Goal: Information Seeking & Learning: Understand process/instructions

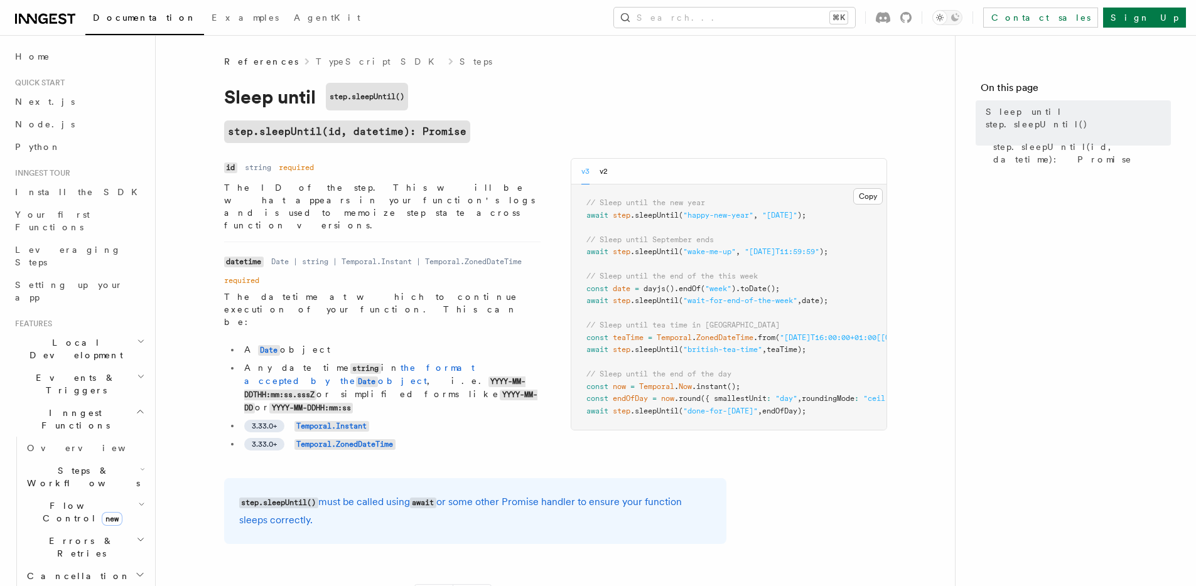
click at [468, 397] on div "Name id Type string Required required Description The ID of the step. This will…" at bounding box center [382, 310] width 316 height 305
click at [467, 438] on li "3.33.0+ Temporal.ZonedDateTime" at bounding box center [390, 444] width 300 height 13
click at [471, 373] on ul "A Date object Any date time string in the format accepted by the Date object , …" at bounding box center [382, 396] width 316 height 107
click at [471, 372] on ul "A Date object Any date time string in the format accepted by the Date object , …" at bounding box center [382, 396] width 316 height 107
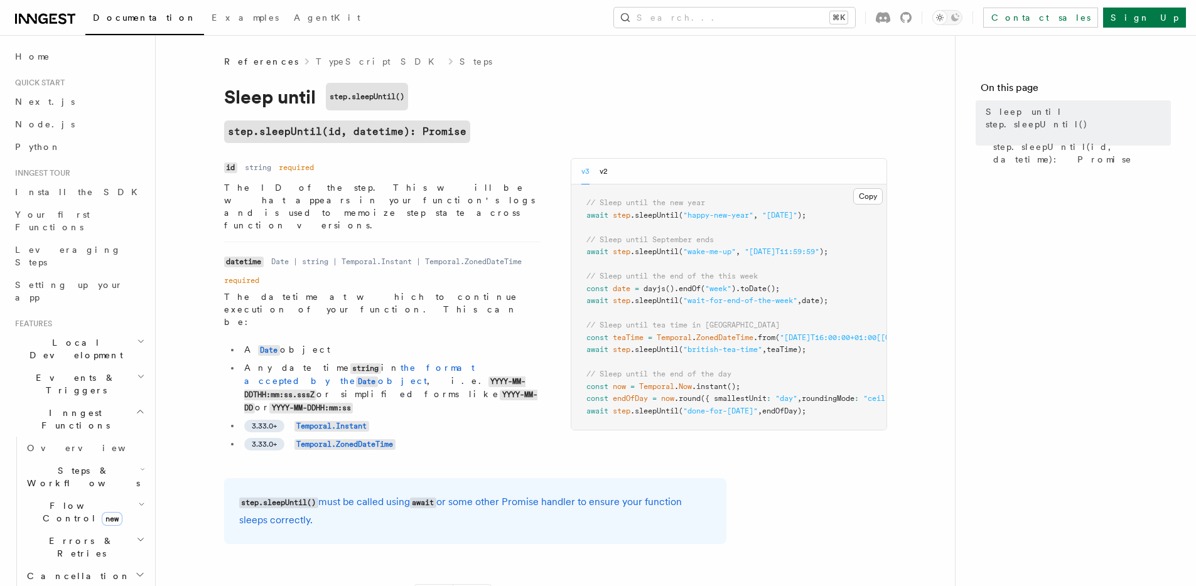
click at [471, 368] on ul "A Date object Any date time string in the format accepted by the Date object , …" at bounding box center [382, 396] width 316 height 107
click at [471, 419] on li "3.33.0+ Temporal.Instant" at bounding box center [390, 425] width 300 height 13
click at [642, 90] on h1 "Sleep until step.sleepUntil()" at bounding box center [475, 97] width 502 height 28
click at [341, 362] on li "Any date time string in the format accepted by the Date object , i.e. YYYY-MM-D…" at bounding box center [390, 388] width 300 height 53
drag, startPoint x: 357, startPoint y: 331, endPoint x: 239, endPoint y: 334, distance: 118.1
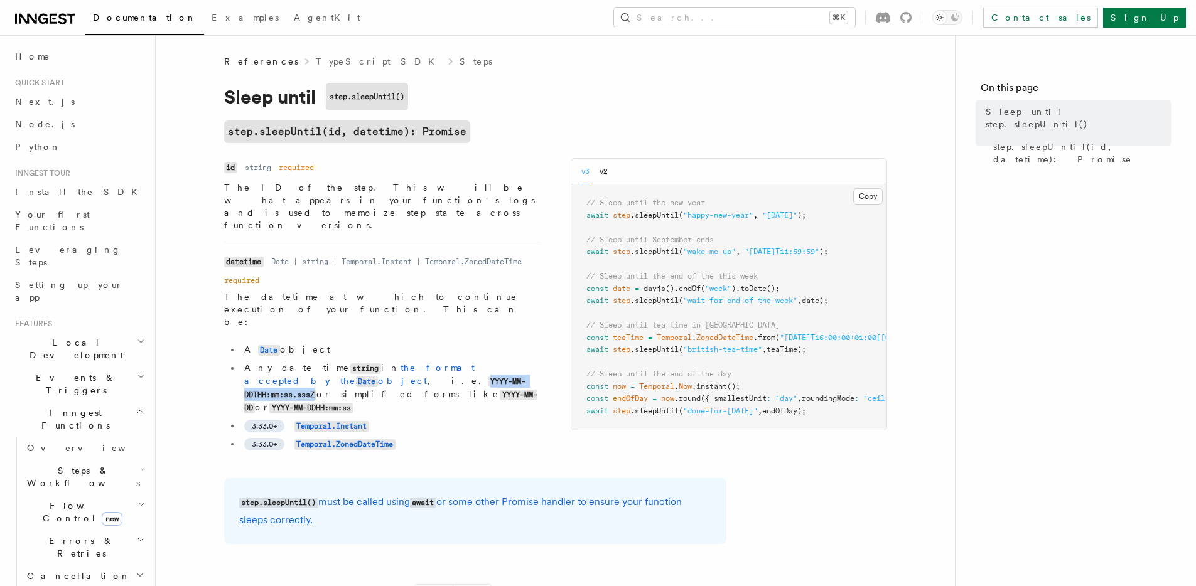
click at [239, 343] on ul "A Date object Any date time string in the format accepted by the Date object , …" at bounding box center [382, 396] width 316 height 107
click at [253, 377] on code "YYYY-MM-DDTHH:mm:ss.sssZ" at bounding box center [385, 389] width 282 height 24
drag, startPoint x: 312, startPoint y: 349, endPoint x: 515, endPoint y: 335, distance: 203.9
click at [515, 362] on li "Any date time string in the format accepted by the Date object , i.e. YYYY-MM-D…" at bounding box center [390, 388] width 300 height 53
copy code "YYYY-MM-DDHH:mm:ss"
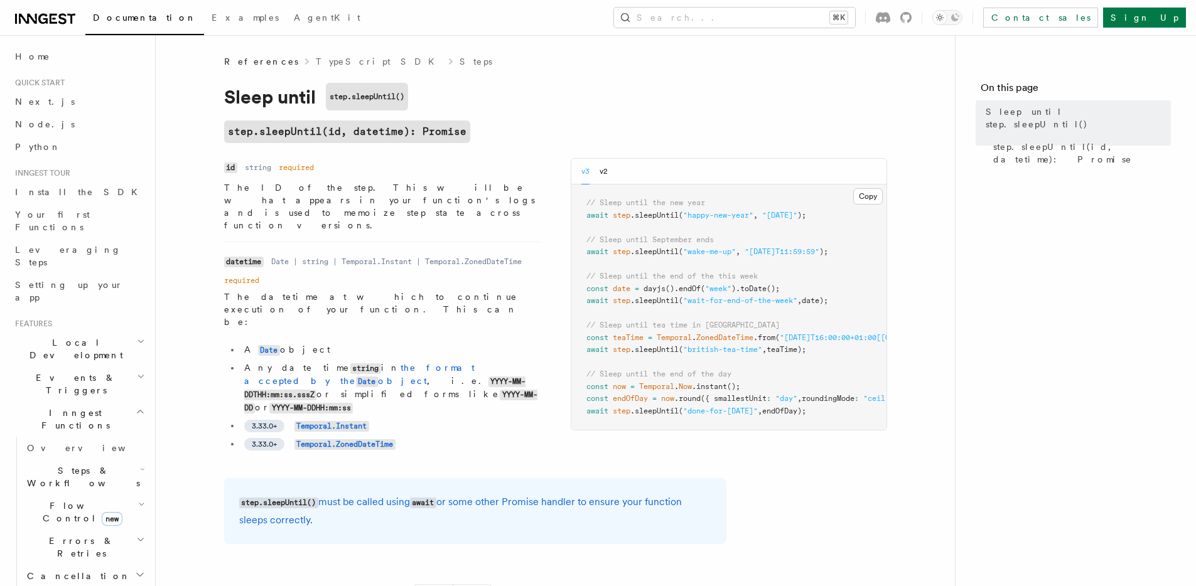
click at [483, 419] on li "3.33.0+ Temporal.Instant" at bounding box center [390, 425] width 300 height 13
click at [634, 90] on h1 "Sleep until step.sleepUntil()" at bounding box center [475, 97] width 502 height 28
drag, startPoint x: 633, startPoint y: 95, endPoint x: 642, endPoint y: 86, distance: 12.5
click at [633, 97] on h1 "Sleep until step.sleepUntil()" at bounding box center [475, 97] width 502 height 28
click at [790, 58] on article "References TypeScript SDK Steps Sleep until step.sleepUntil() step.sleepUntil(i…" at bounding box center [555, 424] width 759 height 738
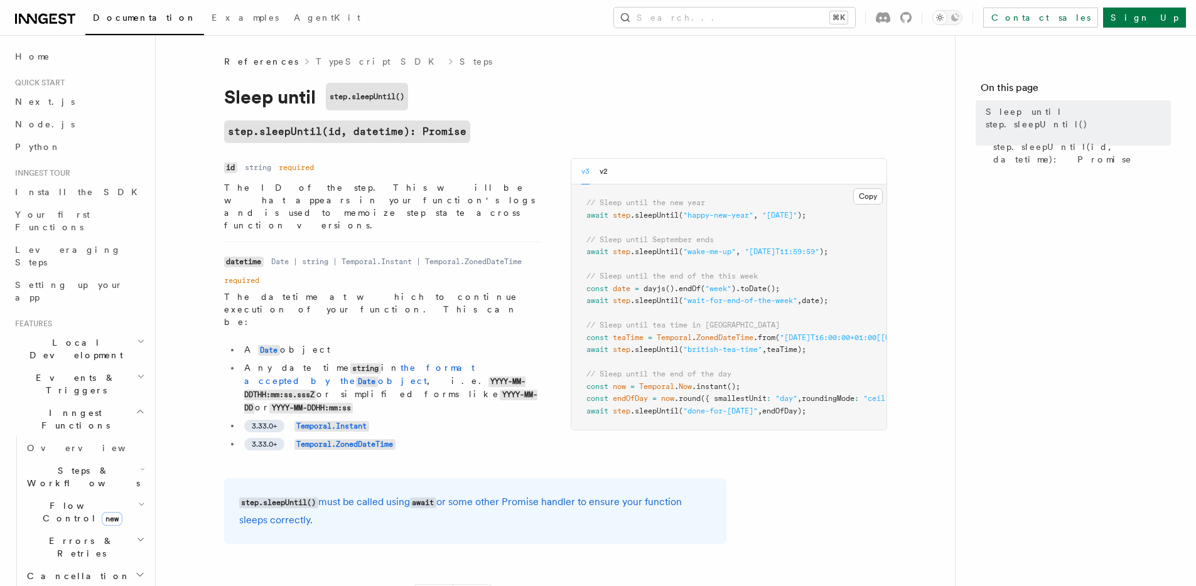
click at [635, 59] on div "References TypeScript SDK Steps" at bounding box center [475, 61] width 502 height 13
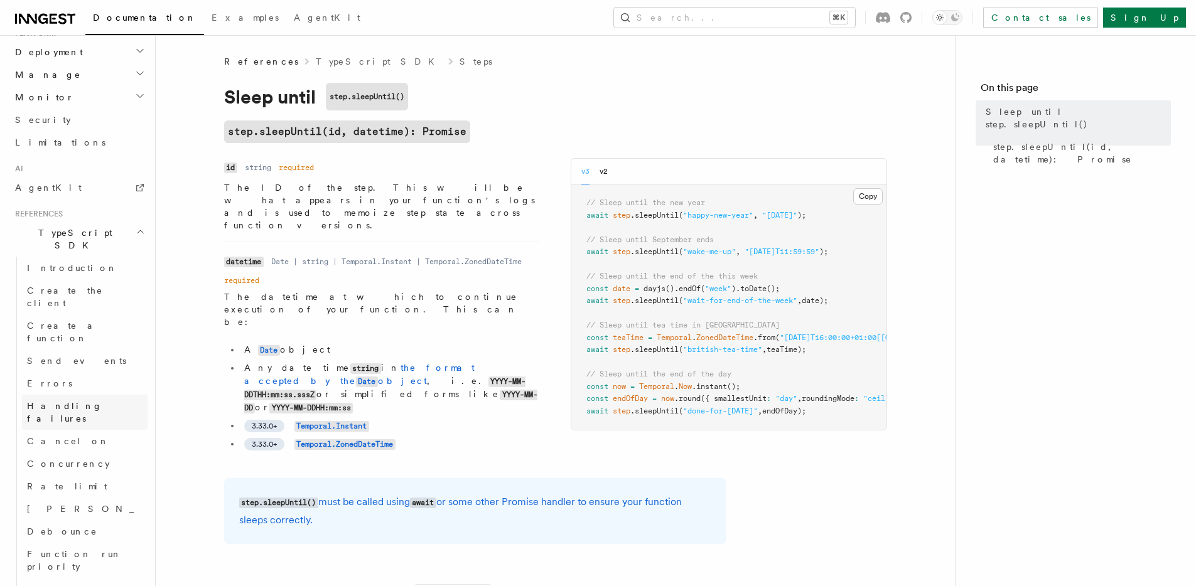
scroll to position [863, 0]
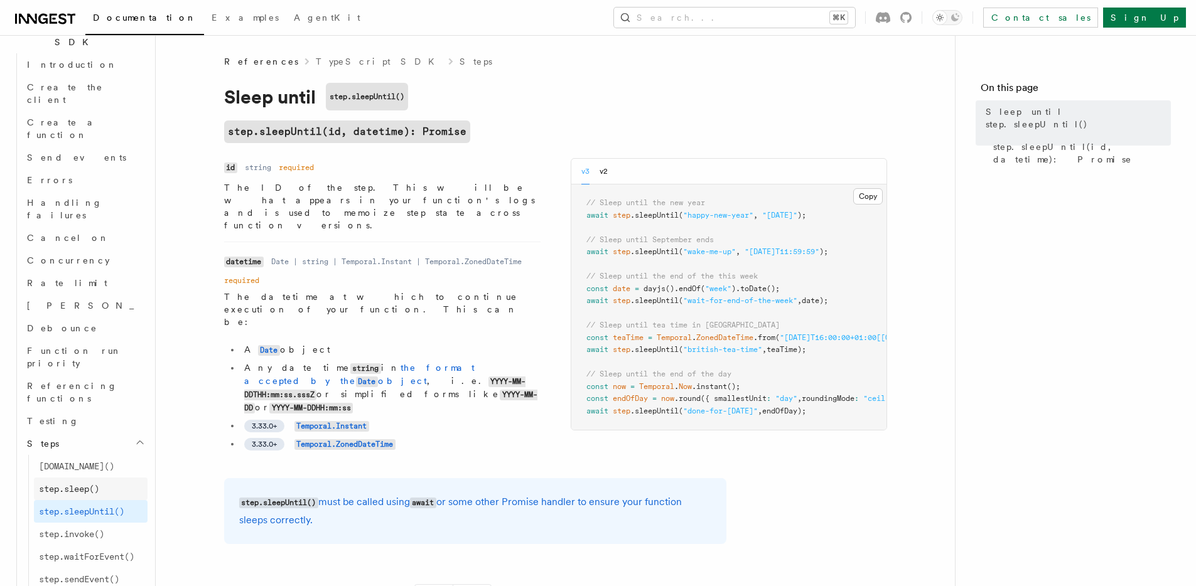
click at [95, 483] on span "step.sleep()" at bounding box center [69, 489] width 60 height 13
